Goal: Task Accomplishment & Management: Manage account settings

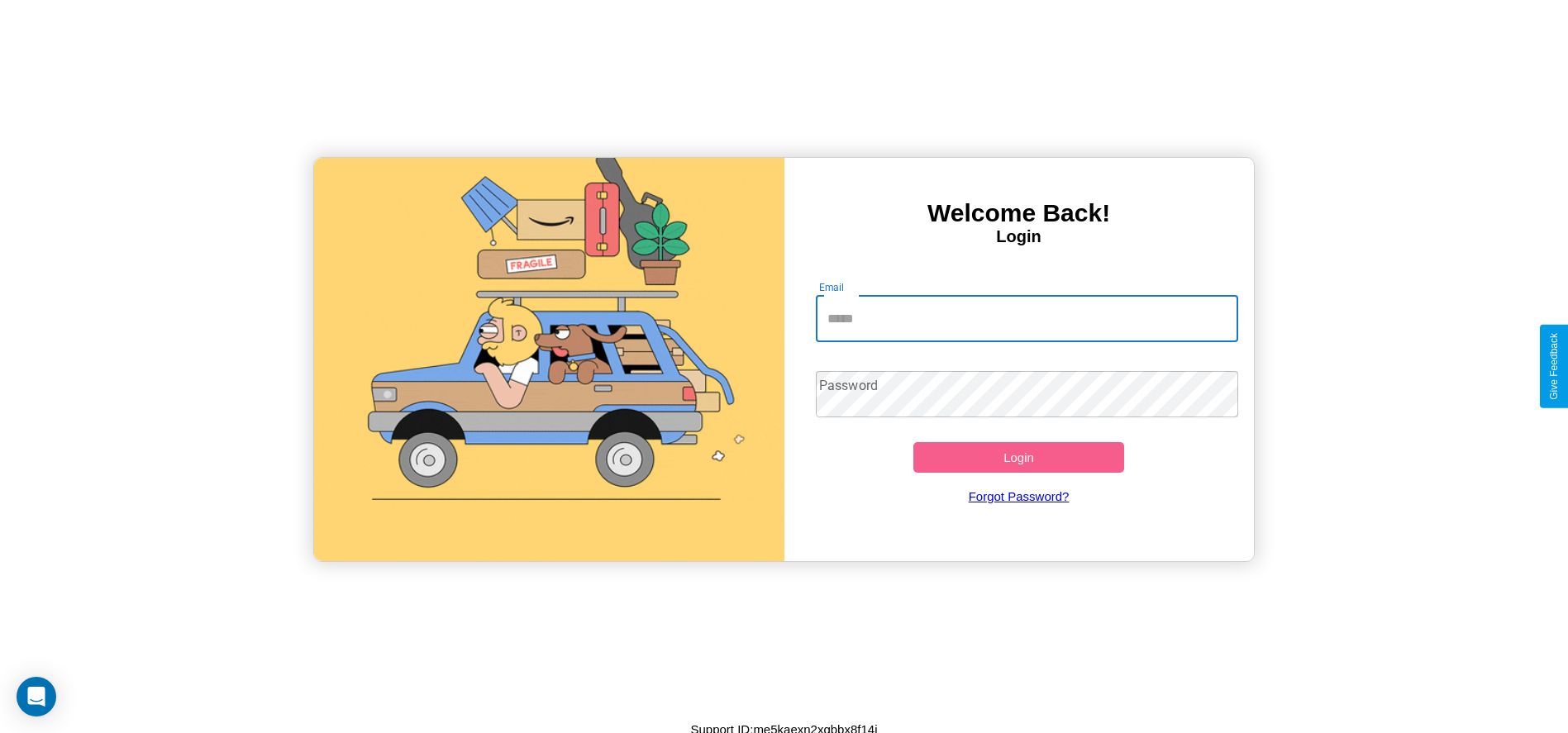
click at [1027, 318] on input "Email" at bounding box center [1027, 319] width 423 height 46
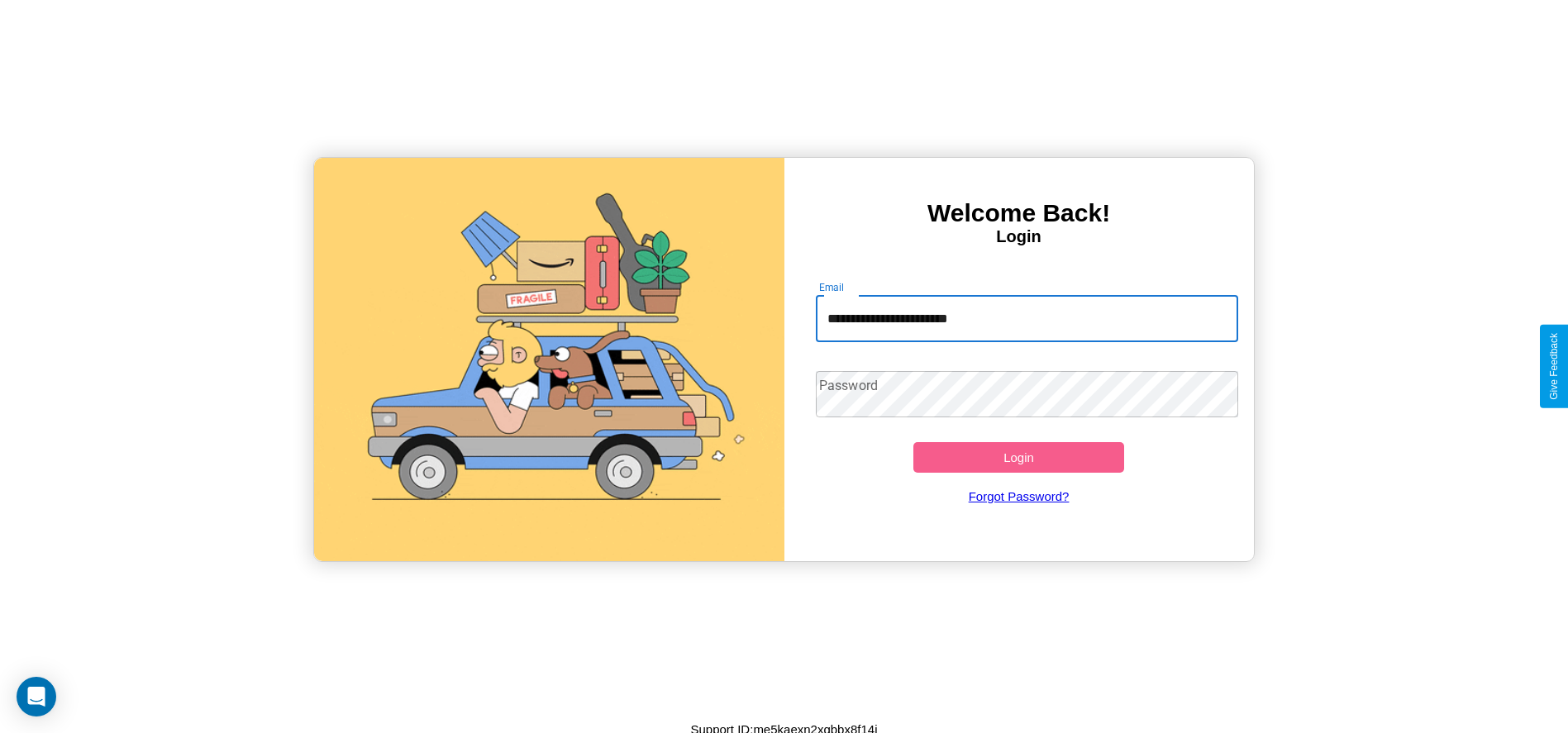
type input "**********"
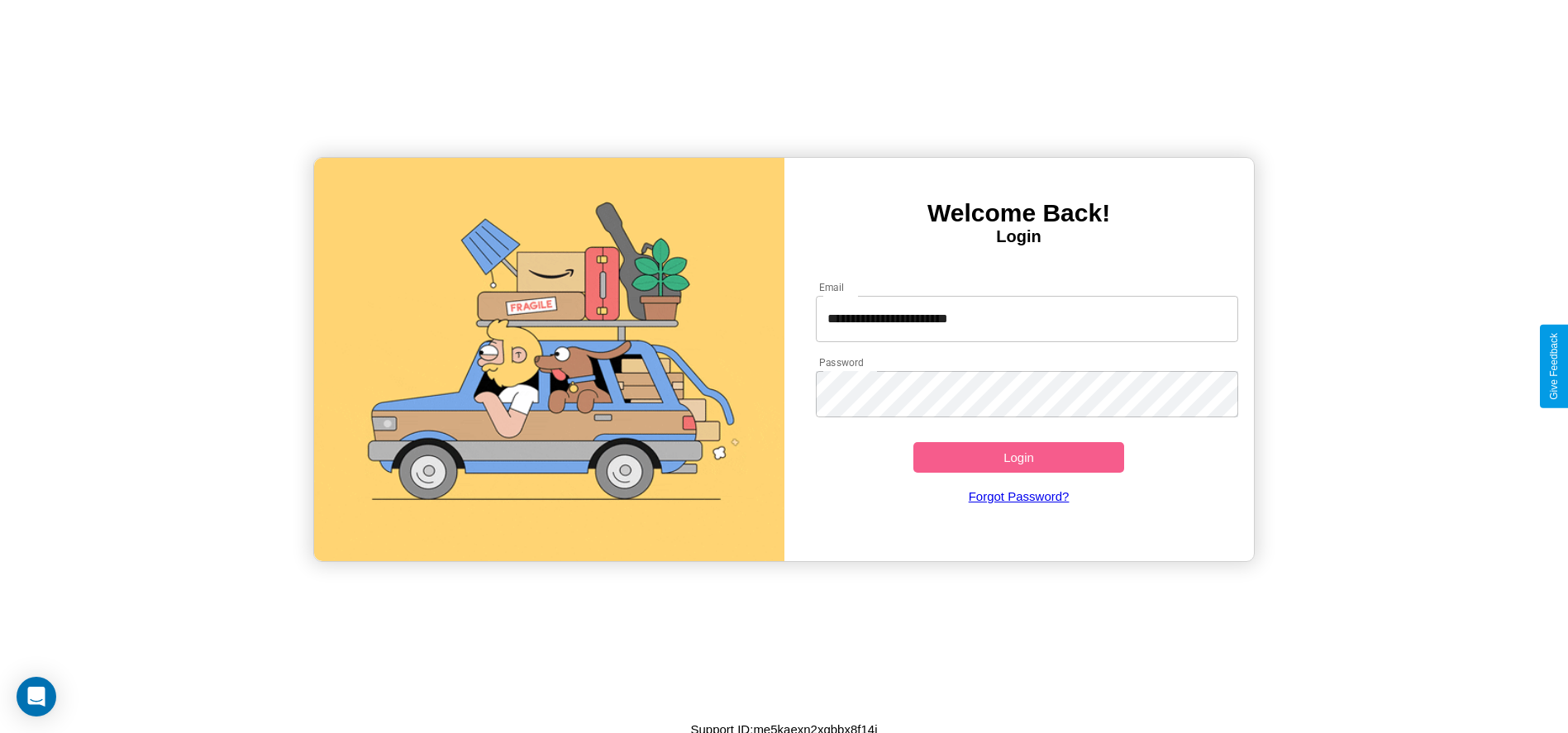
click at [1019, 457] on button "Login" at bounding box center [1019, 457] width 211 height 30
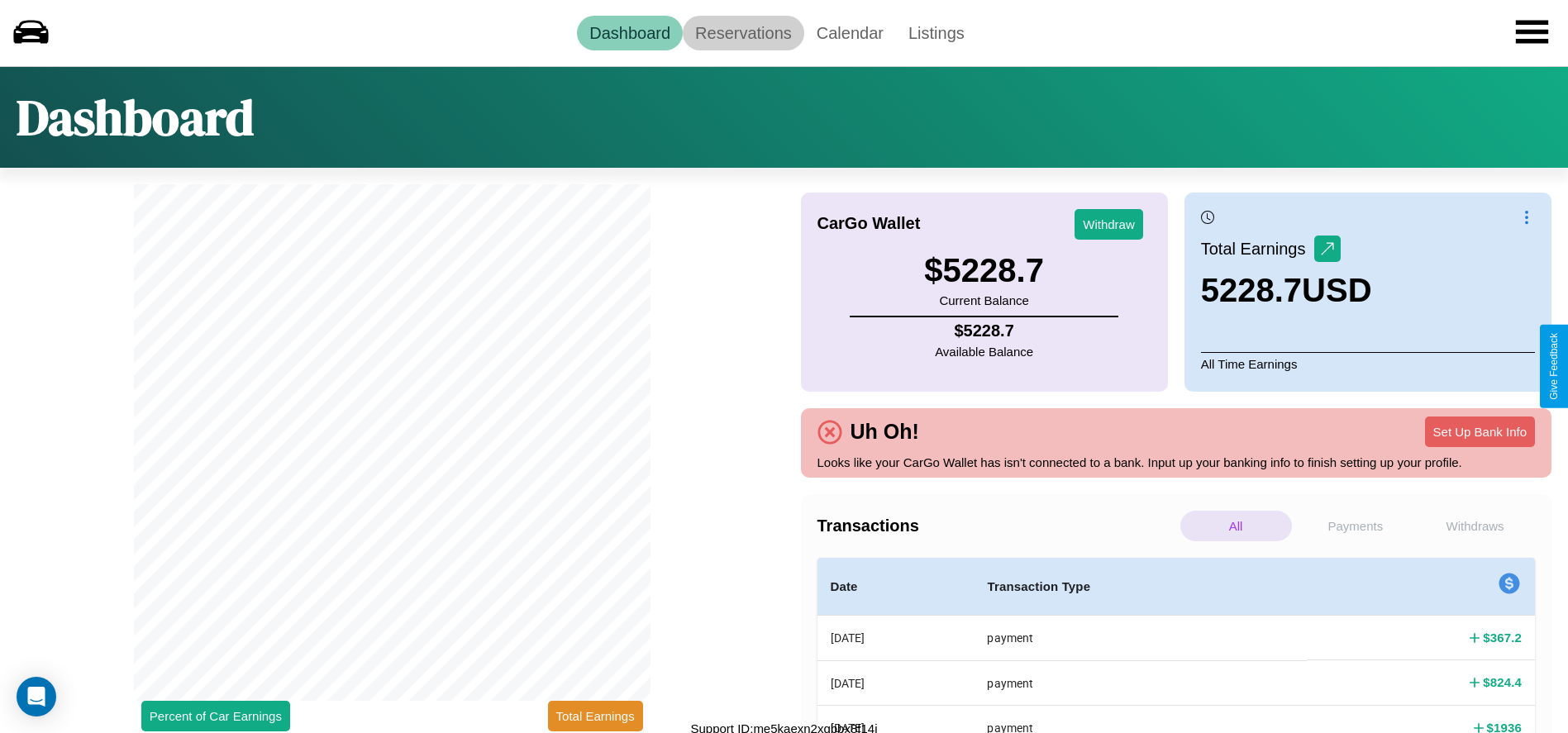
click at [743, 32] on link "Reservations" at bounding box center [743, 33] width 121 height 35
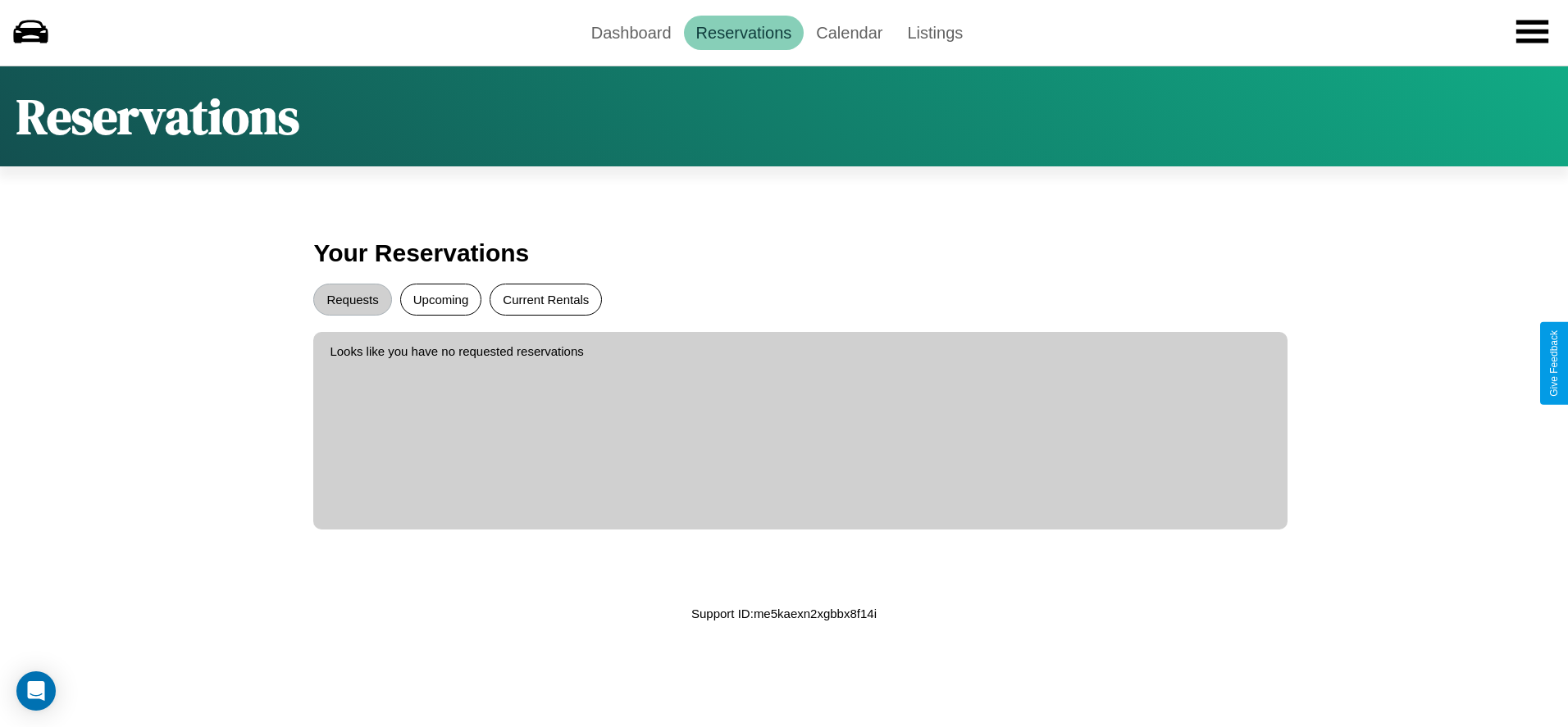
click at [546, 299] on button "Current Rentals" at bounding box center [546, 299] width 113 height 32
click at [352, 299] on button "Requests" at bounding box center [352, 299] width 78 height 32
click at [440, 299] on button "Upcoming" at bounding box center [441, 299] width 82 height 32
